Goal: Participate in discussion: Engage in conversation with other users on a specific topic

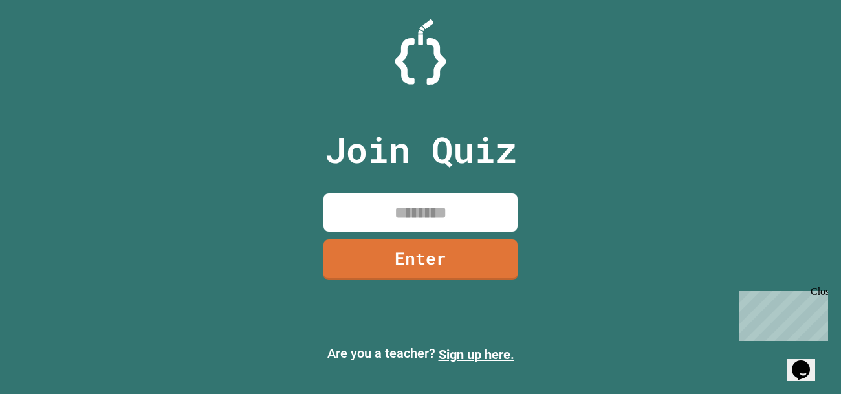
click at [402, 216] on input at bounding box center [421, 213] width 194 height 38
type input "********"
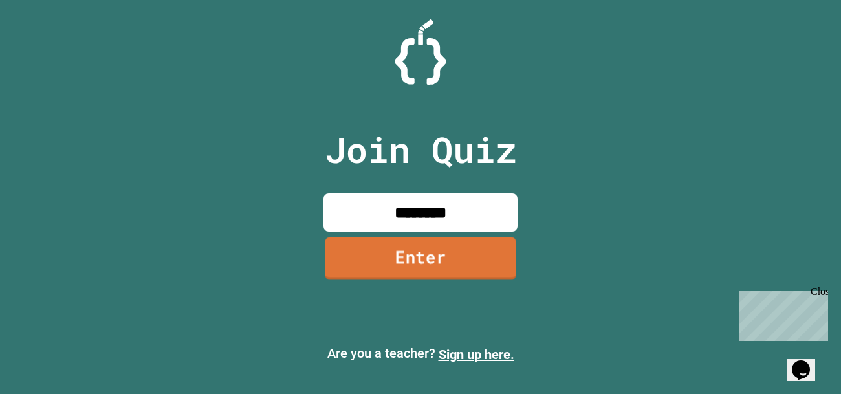
click at [473, 263] on link "Enter" at bounding box center [421, 258] width 192 height 43
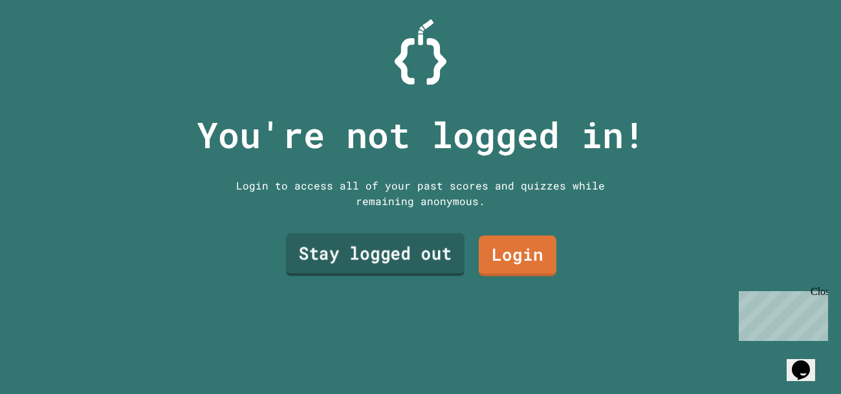
click at [412, 260] on link "Stay logged out" at bounding box center [375, 255] width 179 height 43
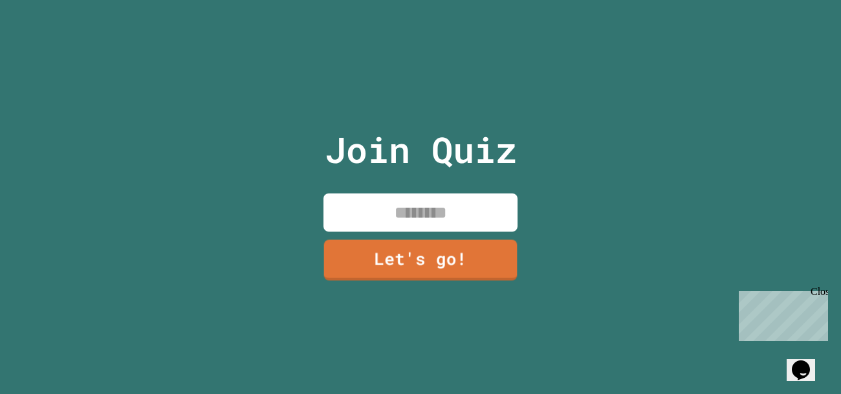
click at [396, 218] on input at bounding box center [421, 213] width 194 height 38
type input "******"
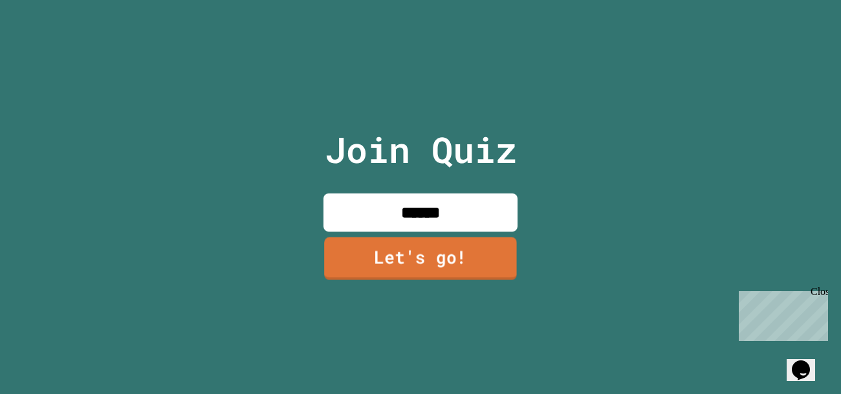
click at [399, 267] on link "Let's go!" at bounding box center [420, 258] width 193 height 43
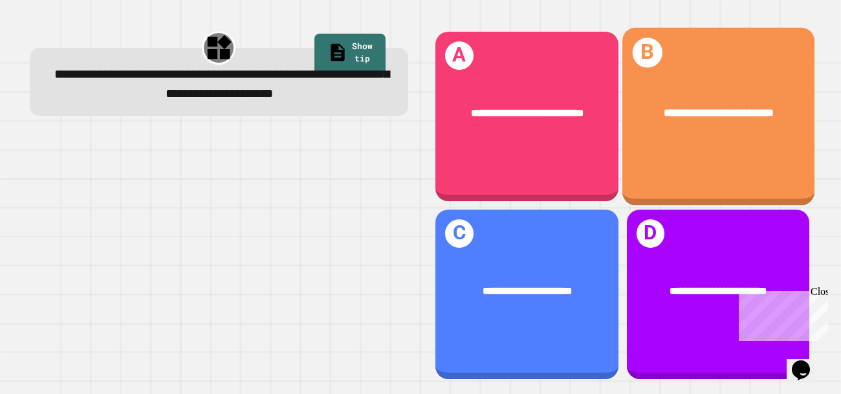
click at [742, 159] on div "**********" at bounding box center [718, 116] width 192 height 178
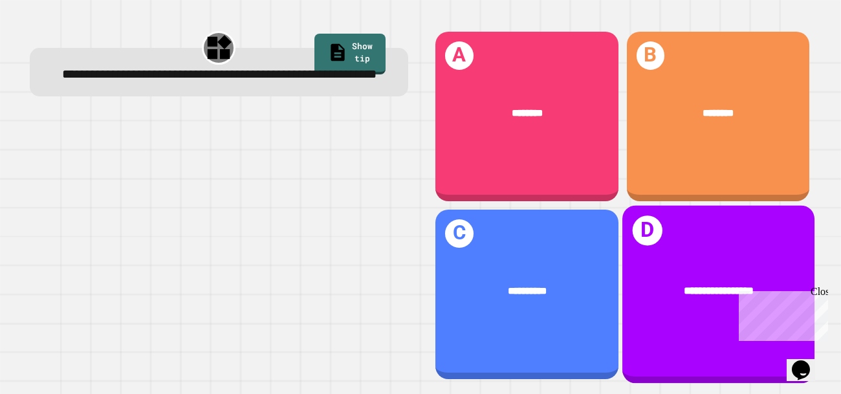
click at [707, 273] on div "**********" at bounding box center [718, 290] width 192 height 59
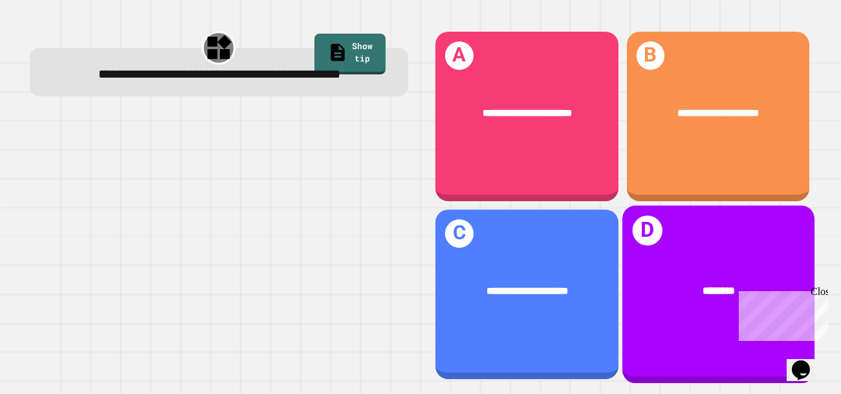
click at [675, 304] on div "********" at bounding box center [718, 290] width 192 height 59
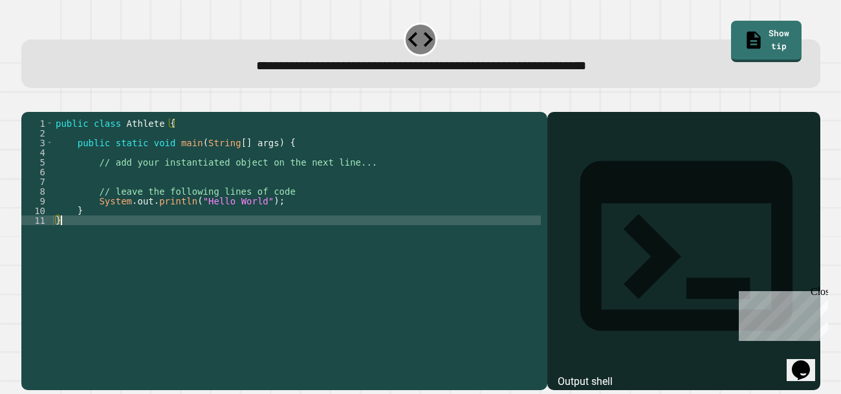
click at [234, 265] on div "public class Athlete { public static void main ( String [ ] args ) { // add you…" at bounding box center [299, 244] width 493 height 252
type textarea "*"
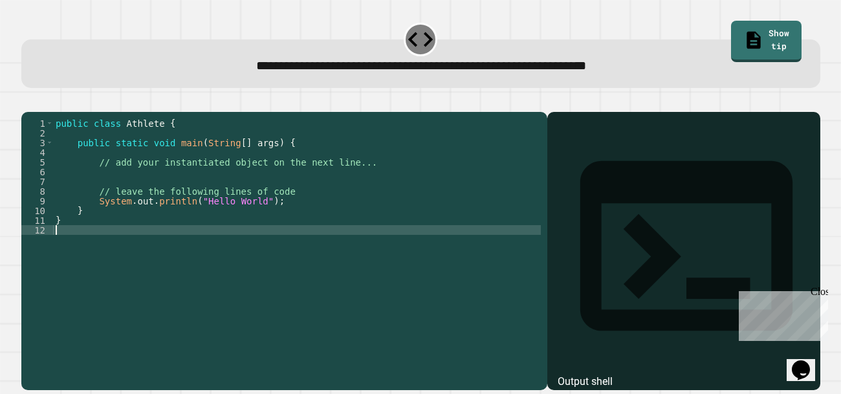
click at [137, 195] on div "public class Athlete { public static void main ( String [ ] args ) { // add you…" at bounding box center [297, 244] width 488 height 252
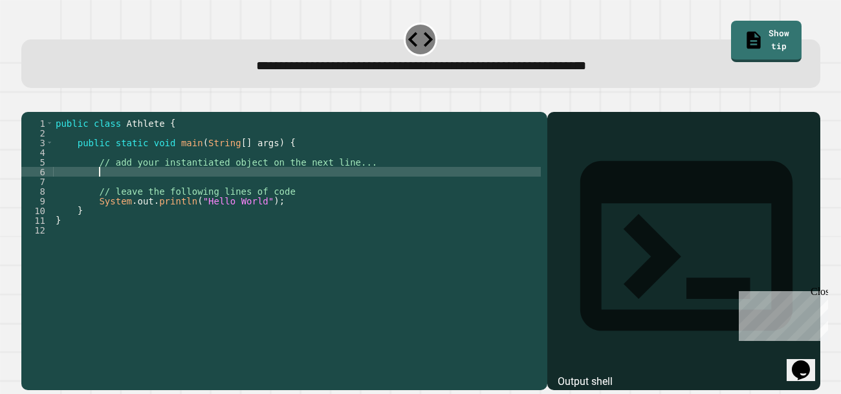
click at [147, 195] on div "public class Athlete { public static void main ( String [ ] args ) { // add you…" at bounding box center [297, 244] width 488 height 252
click at [28, 102] on icon "button" at bounding box center [28, 102] width 0 height 0
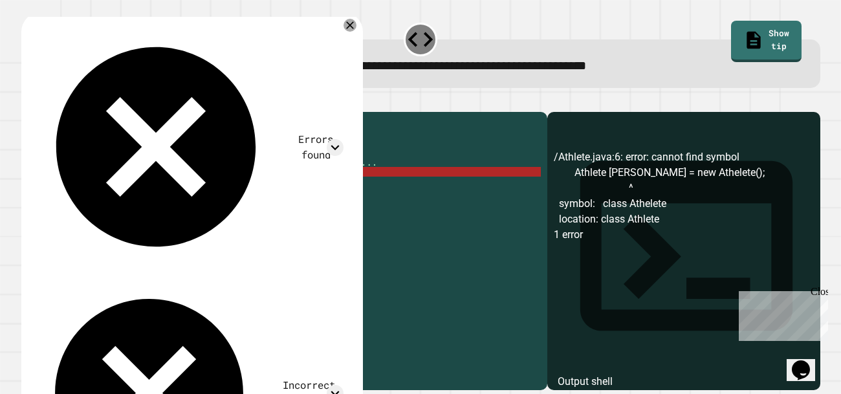
click at [157, 194] on div "public class Athlete { public static void main ( String [ ] args ) { // add you…" at bounding box center [297, 244] width 488 height 252
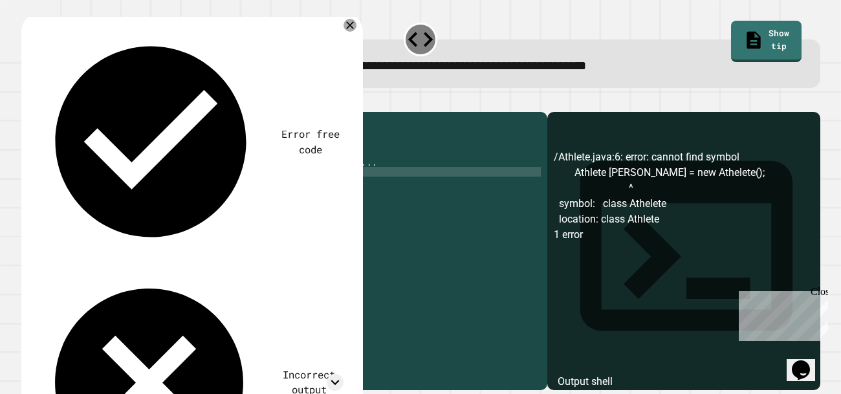
scroll to position [0, 8]
click at [114, 190] on div "public class Athlete { public static void main ( String [ ] args ) { // add you…" at bounding box center [297, 244] width 488 height 252
click at [28, 102] on icon "button" at bounding box center [28, 102] width 0 height 0
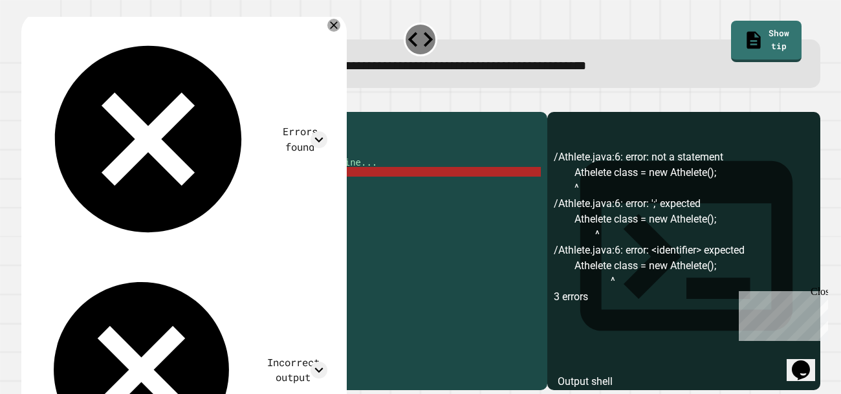
click at [159, 192] on div "public class Athlete { public static void main ( String [ ] args ) { // add you…" at bounding box center [297, 244] width 488 height 252
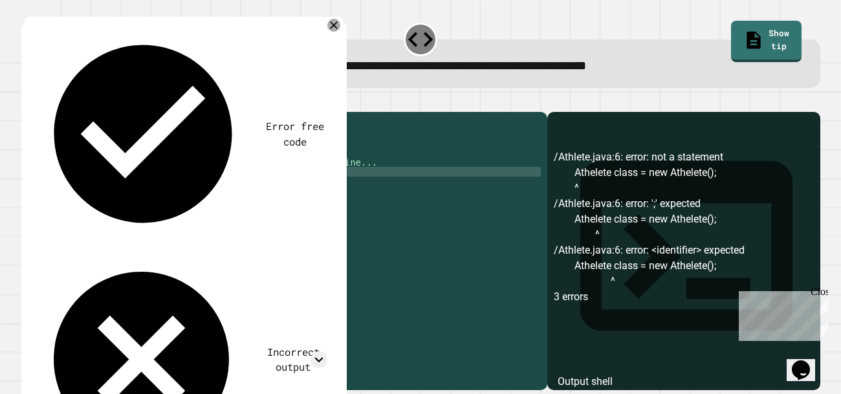
scroll to position [0, 9]
click at [120, 189] on div "public class Athlete { public static void main ( String [ ] args ) { // add you…" at bounding box center [297, 244] width 488 height 252
click at [234, 191] on div "public class Athlete { public static void main ( String [ ] args ) { // add you…" at bounding box center [297, 244] width 488 height 252
type textarea "**********"
click at [28, 102] on button "button" at bounding box center [28, 102] width 0 height 0
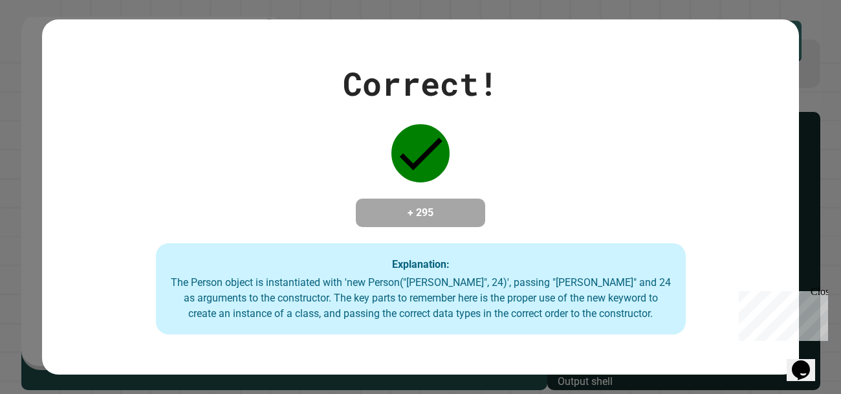
click at [497, 302] on div "The Person object is instantiated with 'new Person("Neal", 24)', passing "Neal"…" at bounding box center [421, 298] width 504 height 47
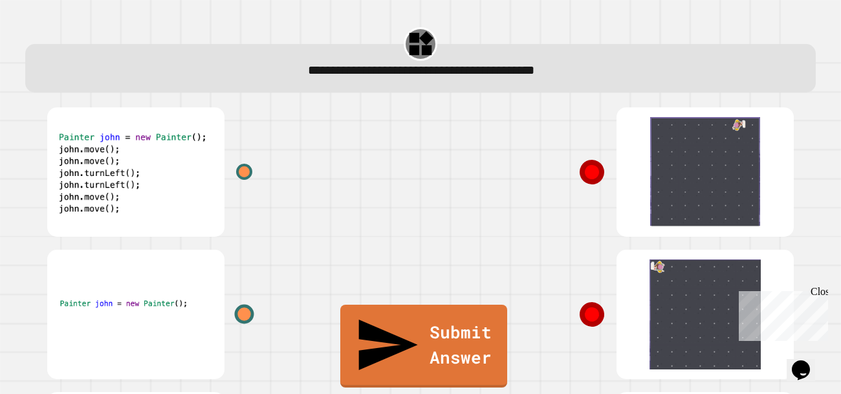
click at [240, 315] on div at bounding box center [244, 314] width 19 height 19
click at [573, 317] on div at bounding box center [615, 314] width 388 height 142
click at [592, 316] on icon at bounding box center [592, 314] width 27 height 27
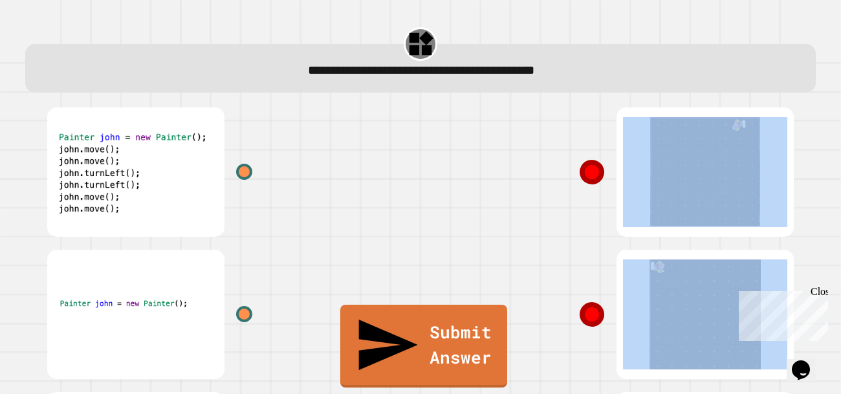
drag, startPoint x: 591, startPoint y: 316, endPoint x: 336, endPoint y: 298, distance: 255.7
click at [336, 298] on div at bounding box center [420, 386] width 777 height 570
click at [594, 169] on icon at bounding box center [592, 172] width 27 height 27
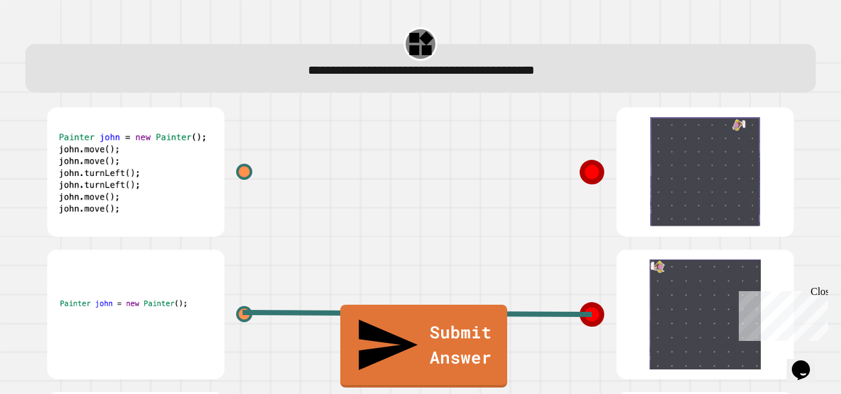
click at [237, 180] on div at bounding box center [244, 172] width 16 height 16
drag, startPoint x: 238, startPoint y: 179, endPoint x: 377, endPoint y: 168, distance: 139.0
click at [377, 168] on div at bounding box center [226, 172] width 388 height 142
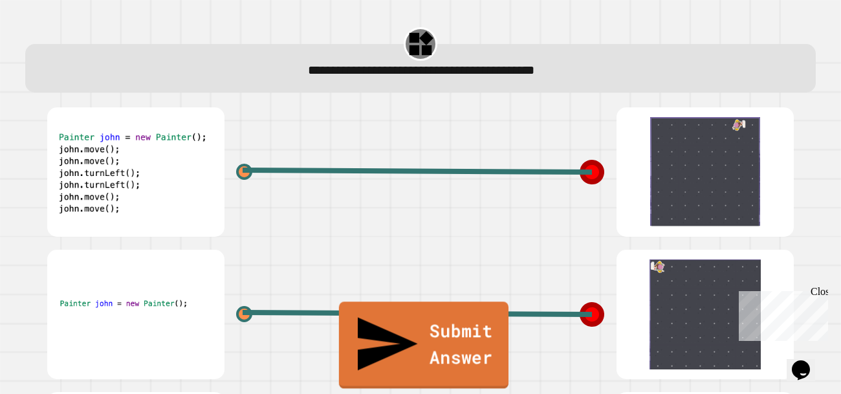
click at [425, 385] on link "Submit Answer" at bounding box center [424, 345] width 170 height 87
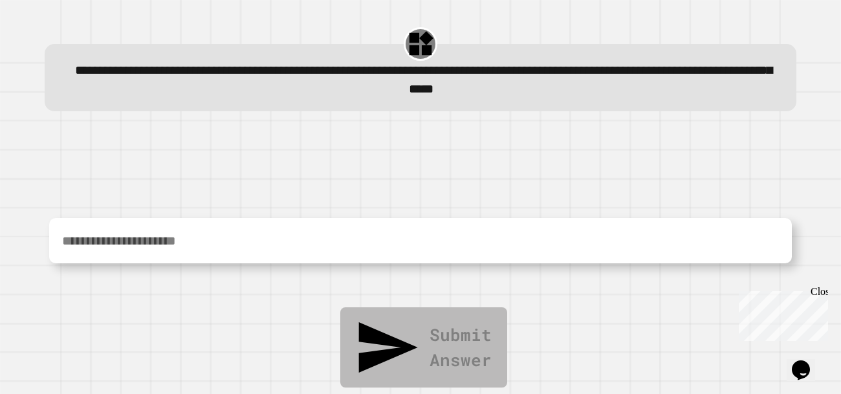
click at [241, 245] on textarea at bounding box center [420, 240] width 743 height 45
click at [225, 239] on textarea at bounding box center [420, 240] width 743 height 45
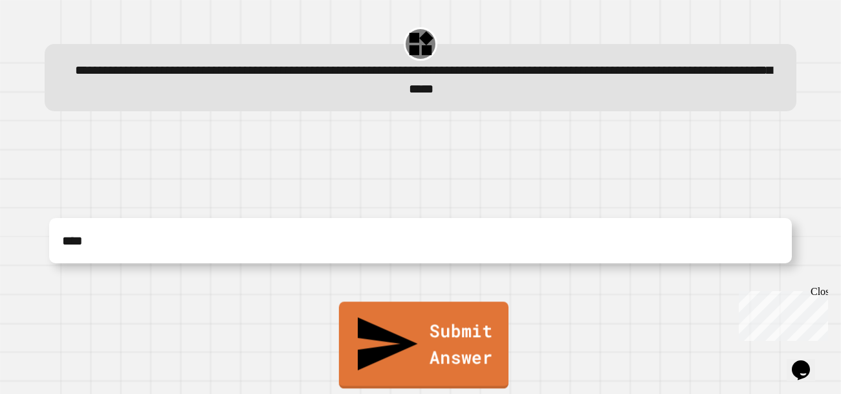
type textarea "****"
click at [416, 355] on link "Submit Answer" at bounding box center [424, 345] width 170 height 87
